Goal: Navigation & Orientation: Find specific page/section

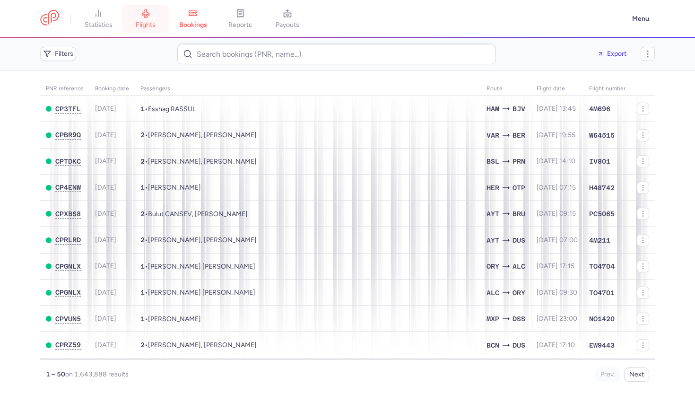
click at [158, 18] on link "flights" at bounding box center [145, 19] width 47 height 21
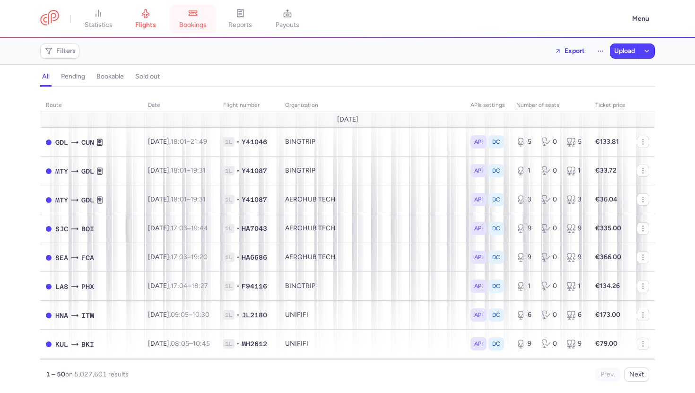
click at [192, 17] on icon at bounding box center [192, 13] width 9 height 9
